Goal: Transaction & Acquisition: Purchase product/service

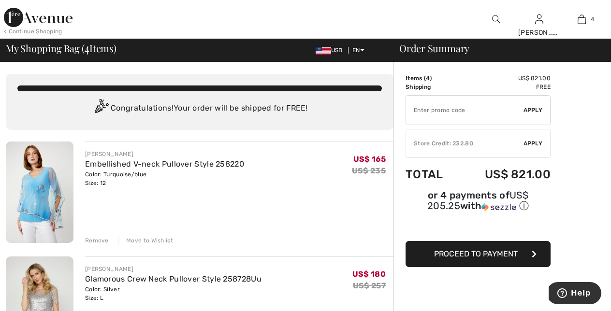
click at [102, 240] on div "Remove" at bounding box center [97, 241] width 24 height 9
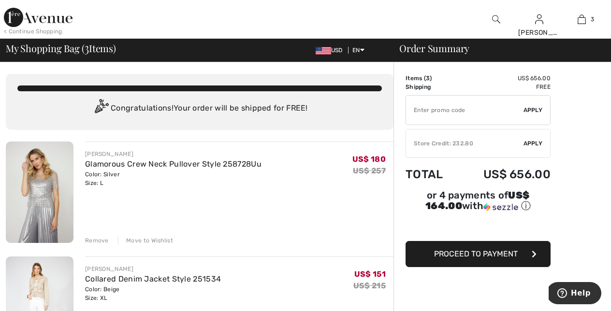
click at [99, 237] on div "Remove" at bounding box center [97, 241] width 24 height 9
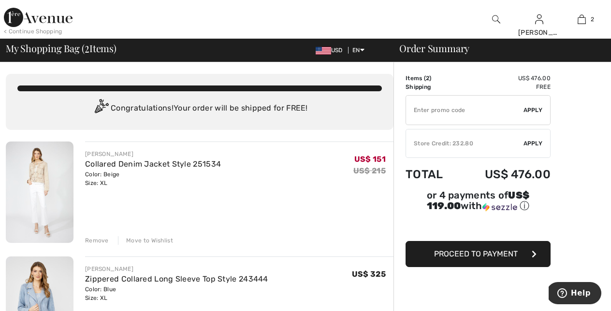
click at [97, 239] on div "Remove" at bounding box center [97, 241] width 24 height 9
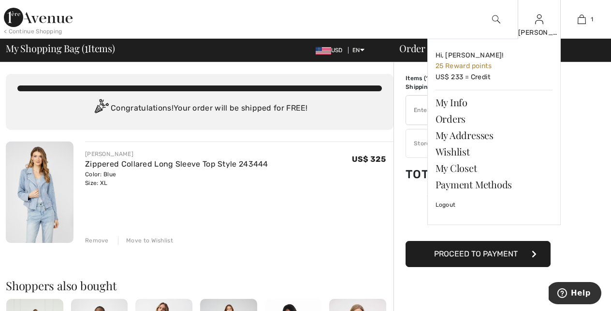
click at [540, 19] on img at bounding box center [539, 20] width 8 height 12
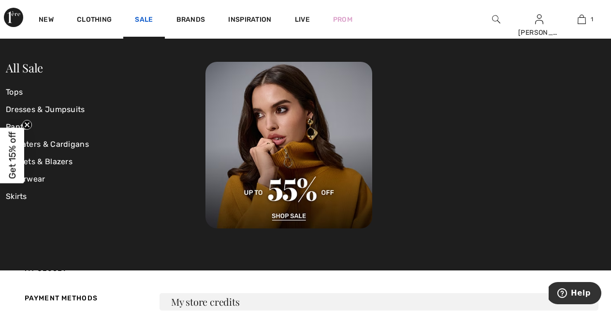
click at [148, 18] on link "Sale" at bounding box center [144, 20] width 18 height 10
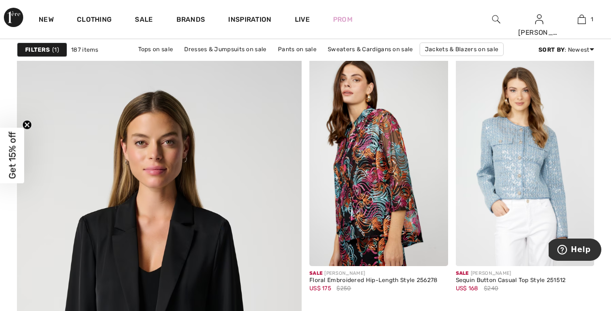
scroll to position [2122, 0]
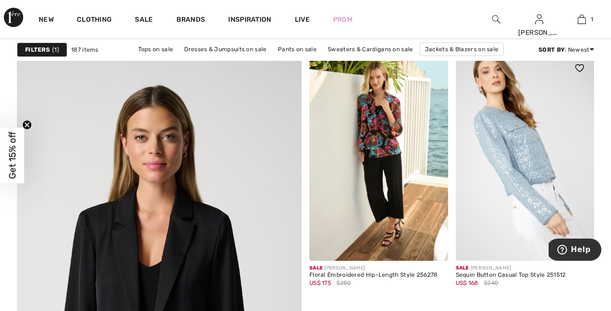
click at [487, 136] on img at bounding box center [525, 158] width 139 height 208
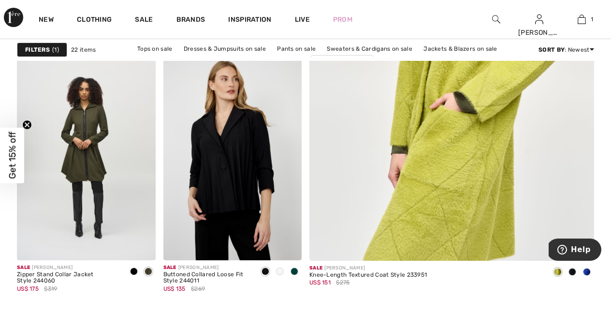
scroll to position [364, 0]
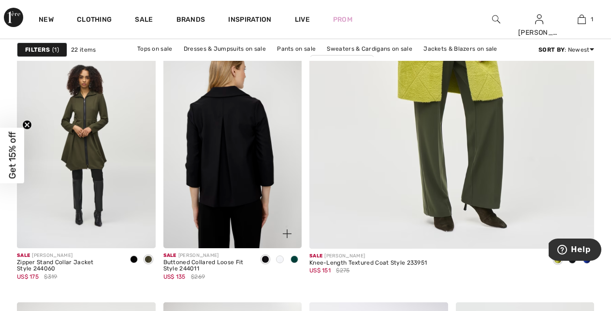
click at [224, 151] on img at bounding box center [232, 145] width 139 height 208
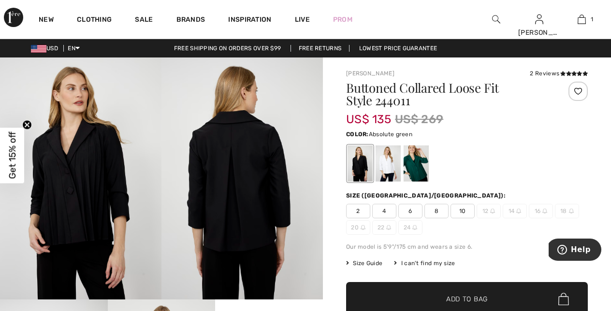
click at [421, 165] on div at bounding box center [416, 164] width 25 height 36
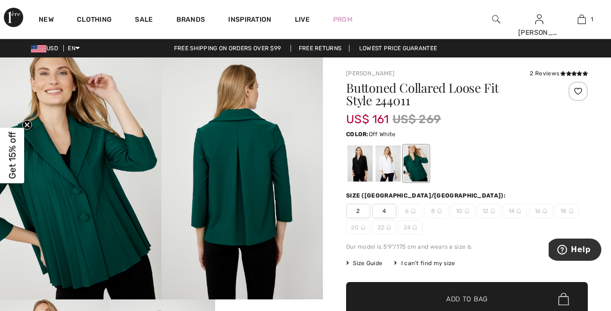
click at [386, 166] on div at bounding box center [388, 164] width 25 height 36
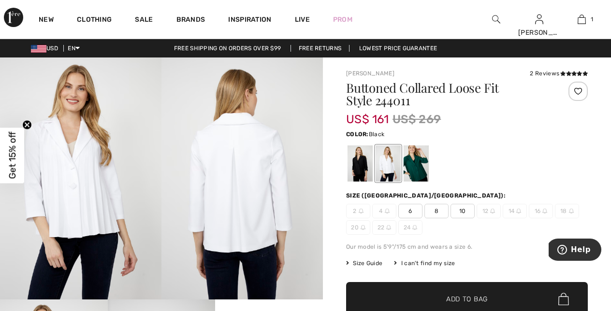
click at [358, 172] on div at bounding box center [360, 164] width 25 height 36
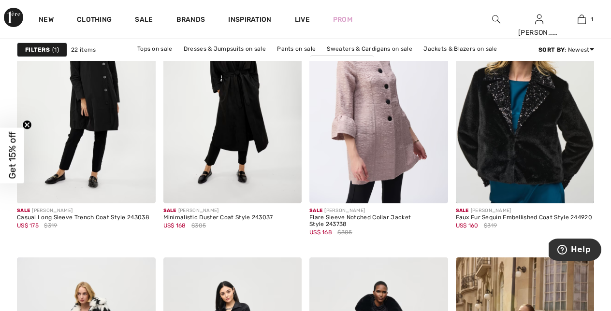
scroll to position [673, 0]
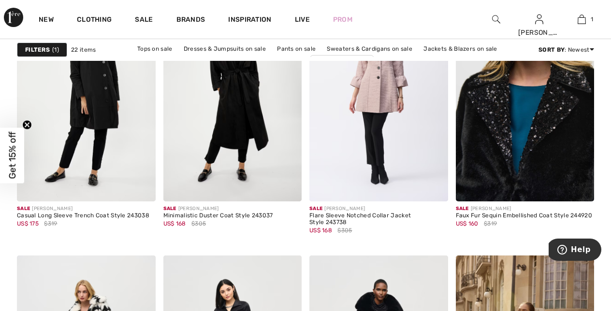
click at [531, 125] on img at bounding box center [525, 98] width 139 height 208
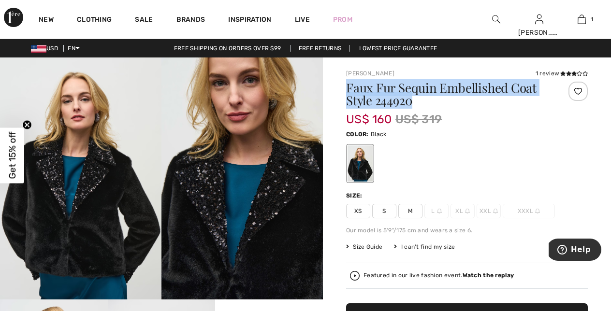
drag, startPoint x: 411, startPoint y: 104, endPoint x: 347, endPoint y: 92, distance: 65.5
click at [347, 92] on h1 "Faux Fur Sequin Embellished Coat Style 244920" at bounding box center [447, 94] width 202 height 25
copy h1 "Faux Fur Sequin Embellished Coat Style 244920"
